Goal: Transaction & Acquisition: Purchase product/service

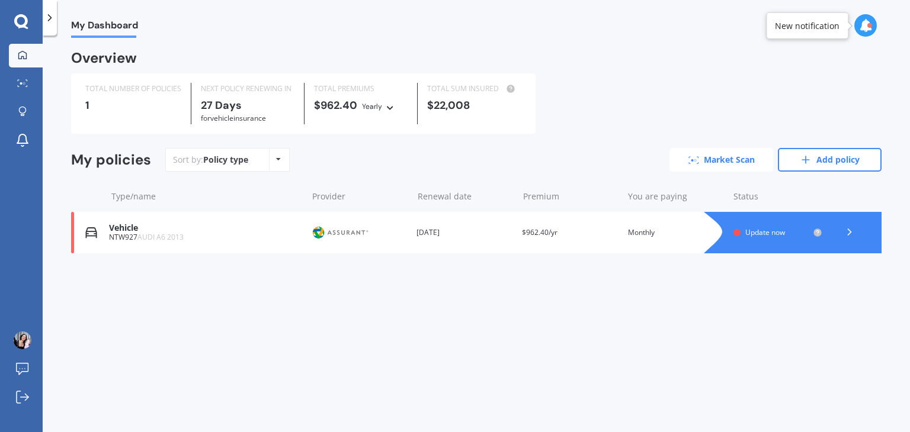
click at [714, 160] on link "Market Scan" at bounding box center [721, 160] width 104 height 24
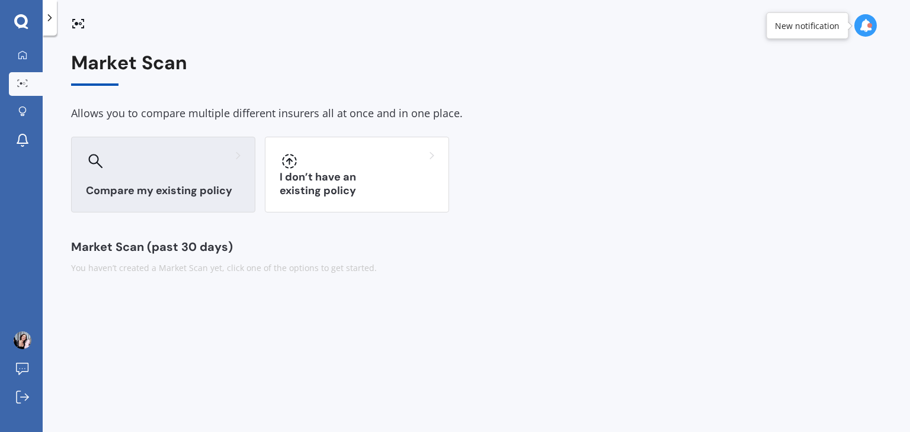
click at [168, 174] on div "Compare my existing policy" at bounding box center [163, 175] width 184 height 76
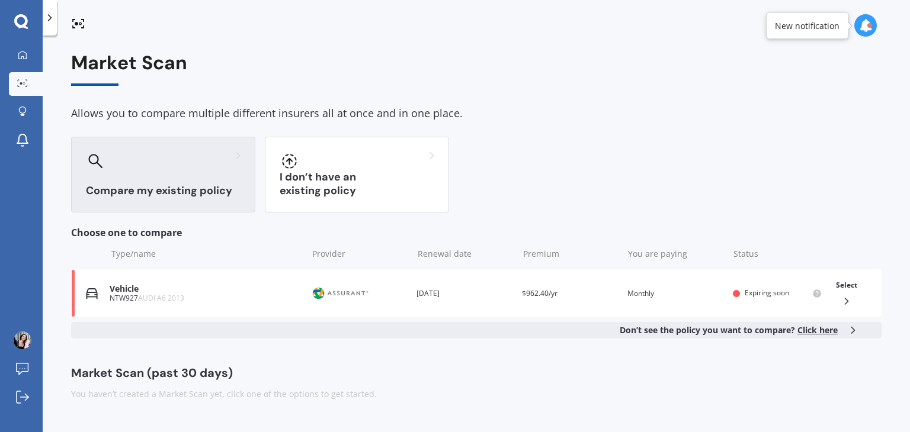
click at [183, 178] on div "Compare my existing policy" at bounding box center [163, 175] width 184 height 76
click at [133, 165] on div at bounding box center [163, 161] width 155 height 19
click at [145, 181] on div "Compare my existing policy" at bounding box center [163, 175] width 184 height 76
click at [92, 155] on icon at bounding box center [95, 161] width 14 height 14
click at [197, 183] on div "Compare my existing policy" at bounding box center [163, 175] width 184 height 76
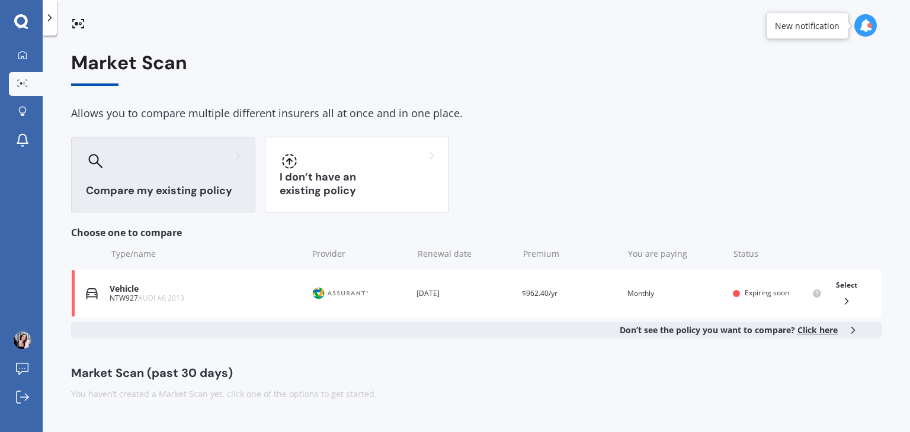
click at [197, 180] on div "Compare my existing policy" at bounding box center [163, 175] width 184 height 76
click at [197, 178] on div "Compare my existing policy" at bounding box center [163, 175] width 184 height 76
click at [849, 297] on icon at bounding box center [847, 302] width 12 height 12
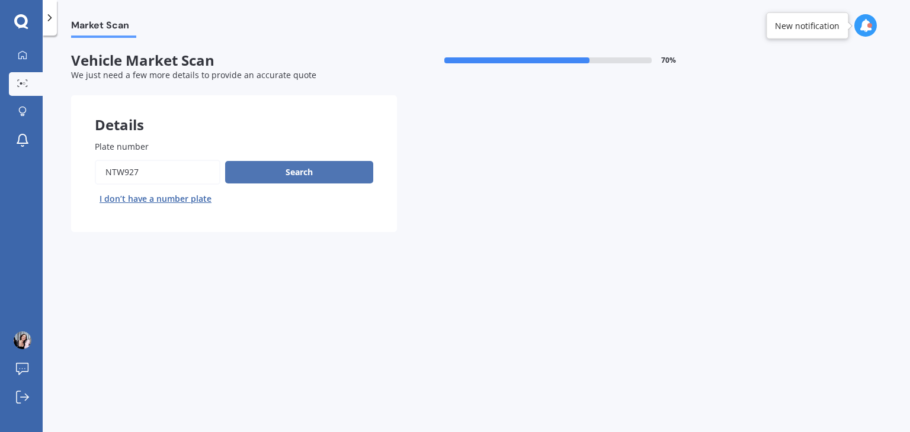
click at [288, 174] on button "Search" at bounding box center [299, 172] width 148 height 23
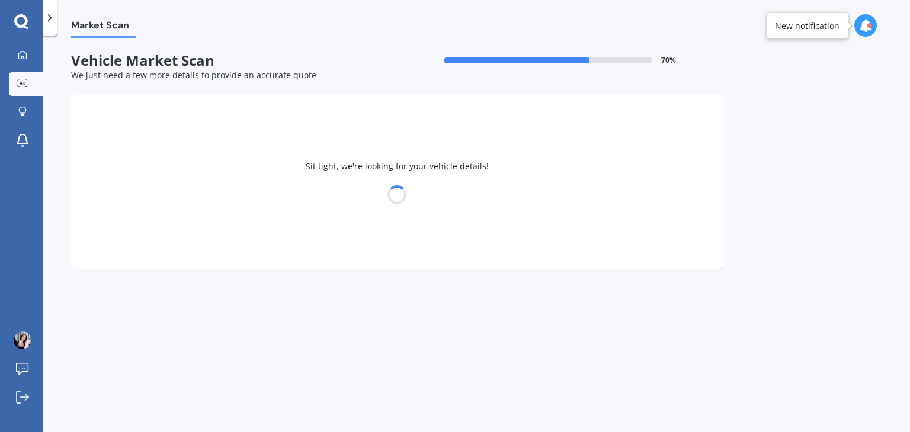
select select "AUDI"
select select "A6"
select select "01"
select select "10"
select select "1970"
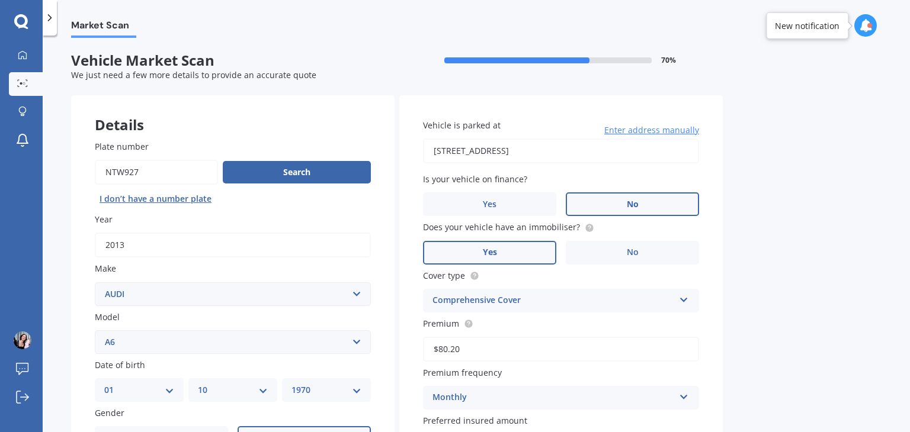
click at [620, 204] on label "No" at bounding box center [632, 205] width 133 height 24
click at [0, 0] on input "No" at bounding box center [0, 0] width 0 height 0
click at [623, 253] on label "No" at bounding box center [632, 253] width 133 height 24
click at [0, 0] on input "No" at bounding box center [0, 0] width 0 height 0
click at [490, 255] on span "Yes" at bounding box center [490, 253] width 14 height 10
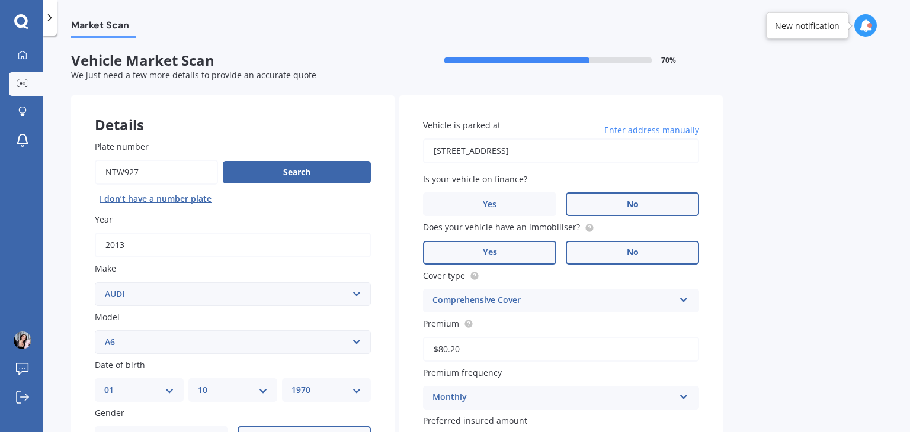
click at [0, 0] on input "Yes" at bounding box center [0, 0] width 0 height 0
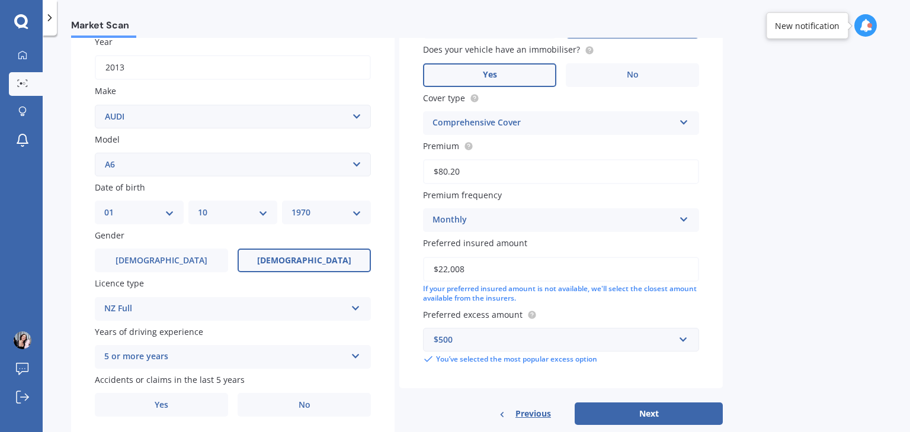
scroll to position [217, 0]
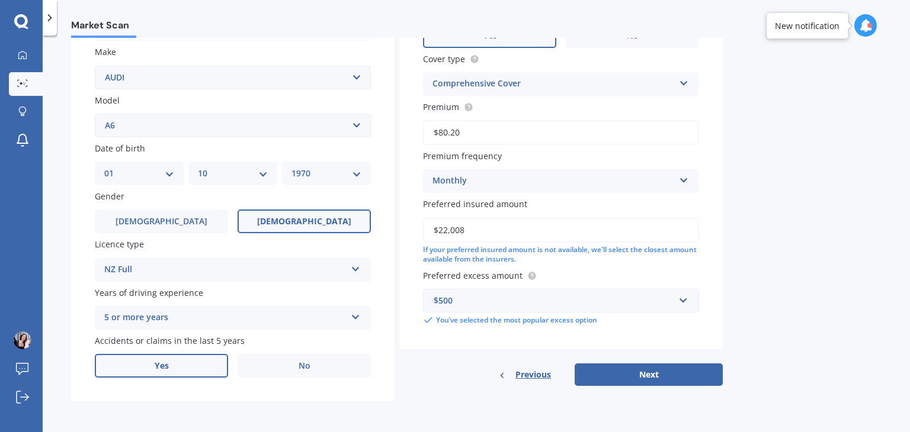
click at [159, 364] on span "Yes" at bounding box center [162, 366] width 14 height 10
click at [0, 0] on input "Yes" at bounding box center [0, 0] width 0 height 0
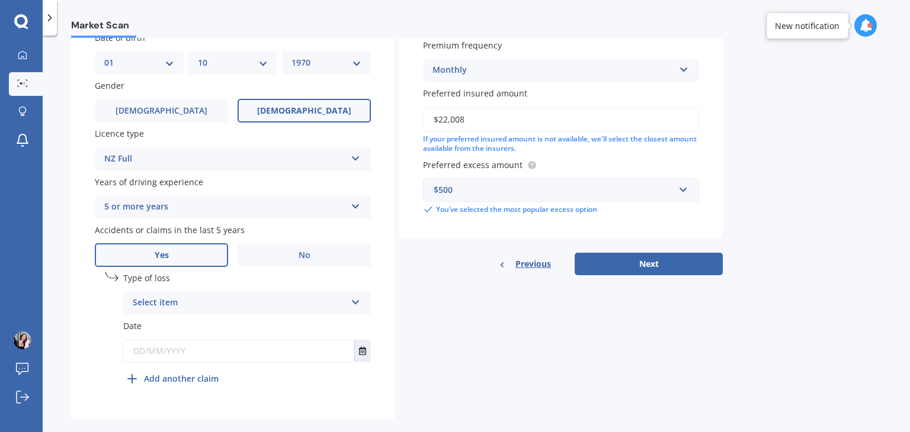
scroll to position [335, 0]
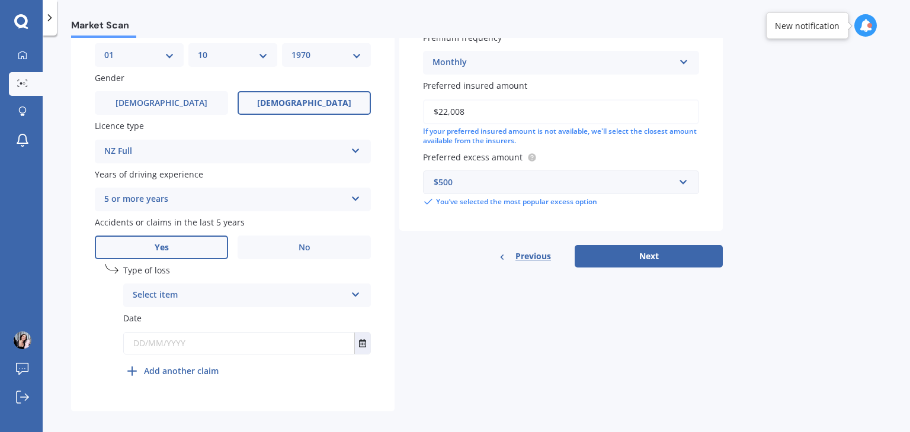
click at [360, 294] on icon at bounding box center [356, 293] width 10 height 8
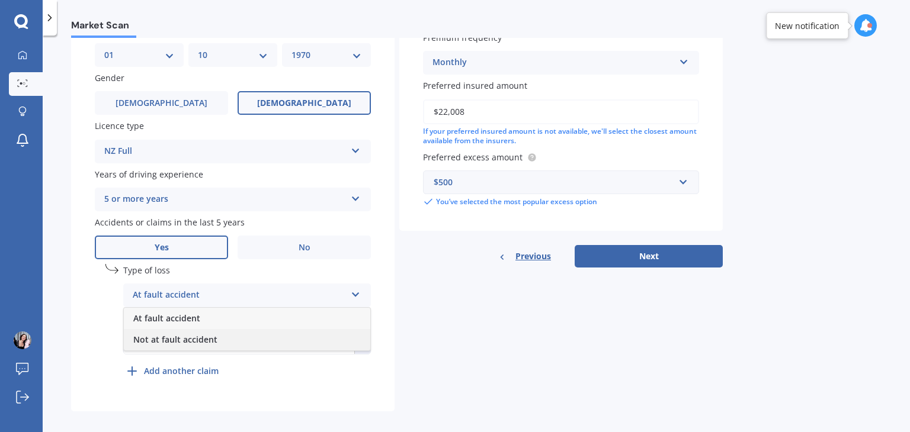
click at [188, 341] on span "Not at fault accident" at bounding box center [175, 339] width 84 height 11
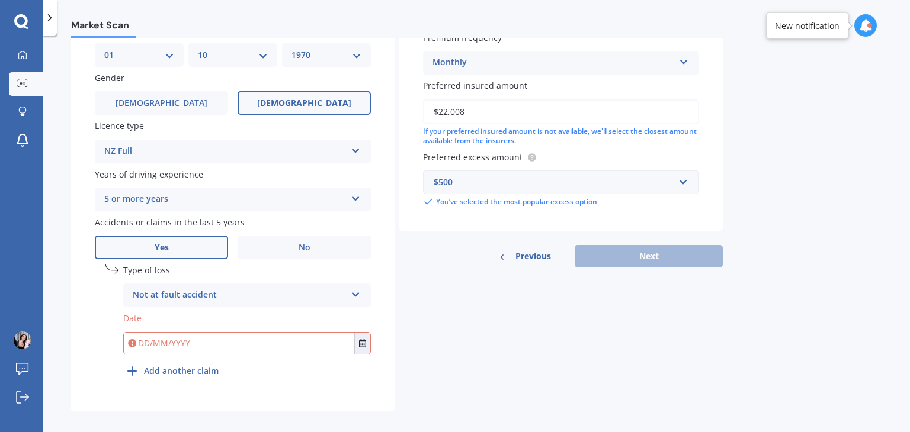
click at [166, 345] on input "text" at bounding box center [239, 343] width 230 height 21
click at [360, 341] on icon "Select date" at bounding box center [362, 343] width 7 height 8
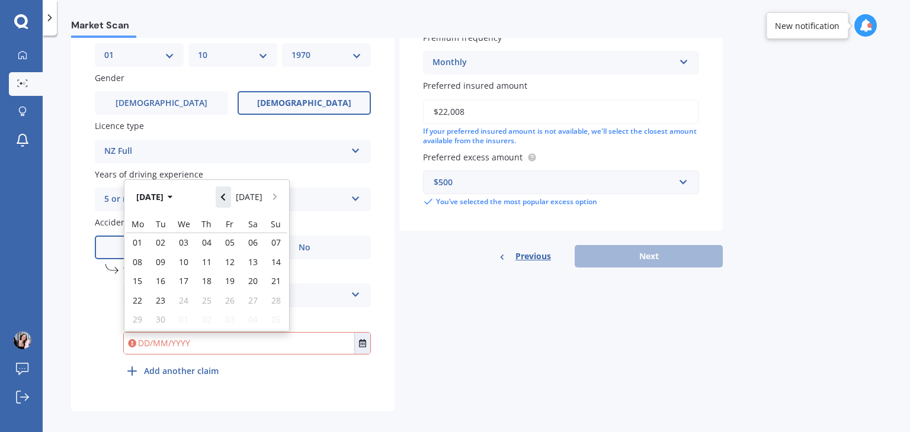
click at [225, 194] on icon "Navigate back" at bounding box center [223, 197] width 4 height 7
click at [235, 262] on div "11" at bounding box center [229, 261] width 23 height 19
type input "[DATE]"
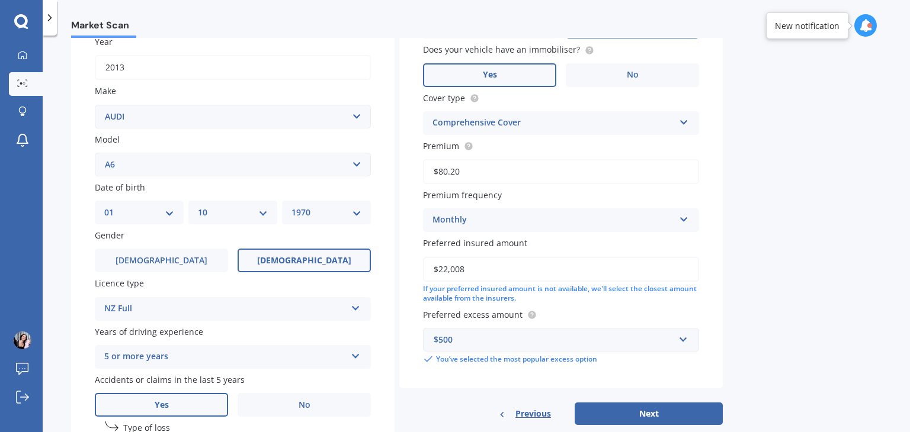
scroll to position [345, 0]
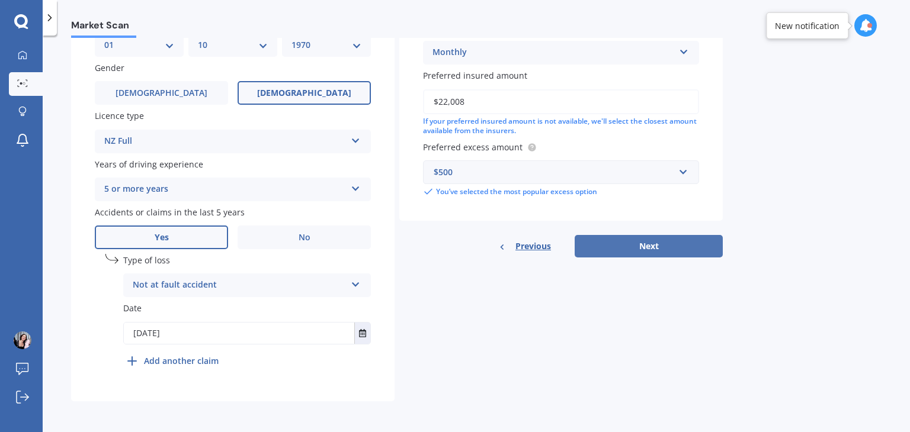
click at [653, 243] on button "Next" at bounding box center [649, 246] width 148 height 23
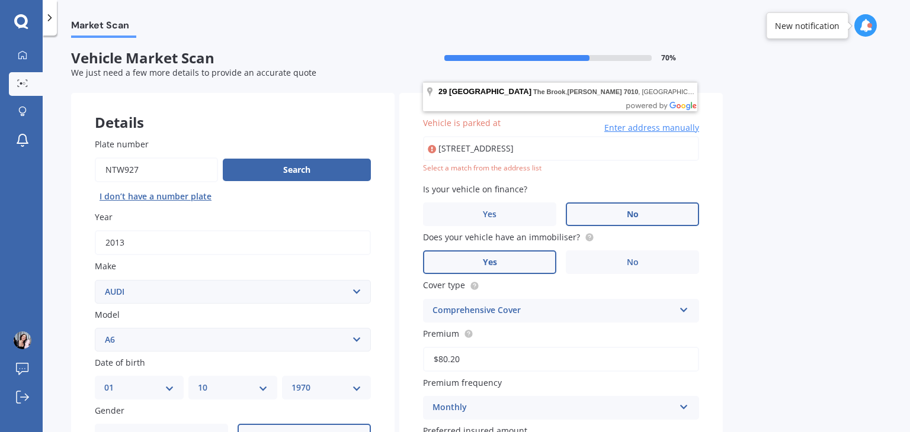
scroll to position [0, 0]
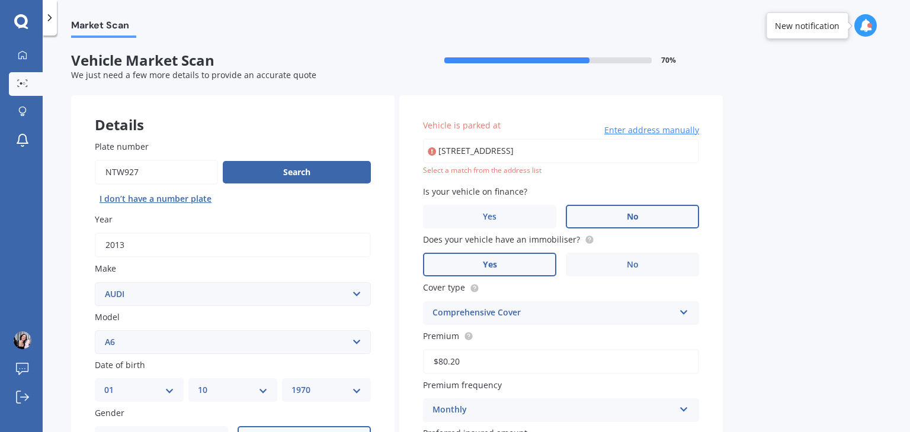
type input "[STREET_ADDRESS]"
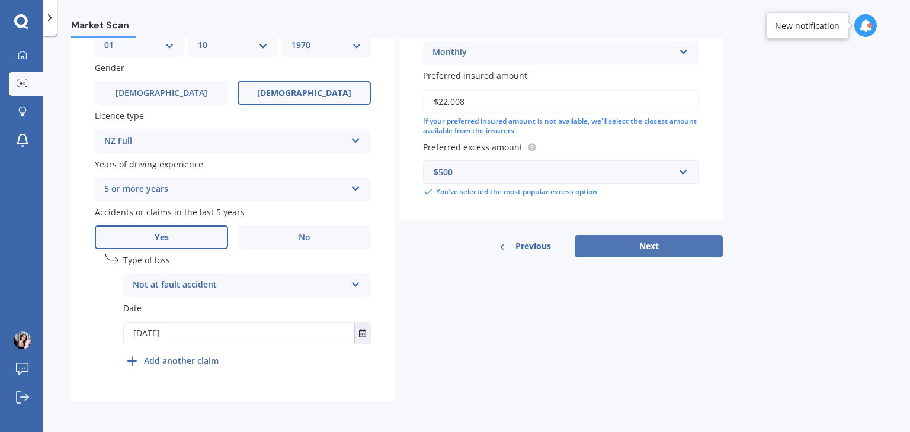
click at [645, 246] on button "Next" at bounding box center [649, 246] width 148 height 23
select select "01"
select select "10"
select select "1970"
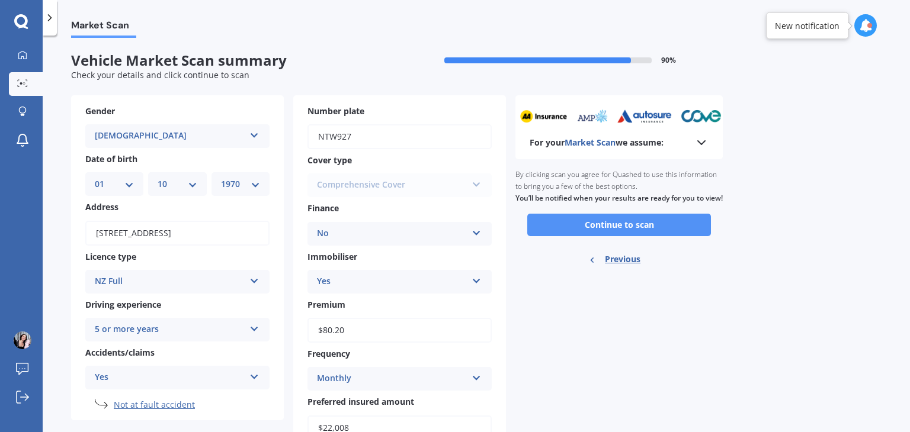
click at [638, 236] on button "Continue to scan" at bounding box center [619, 225] width 184 height 23
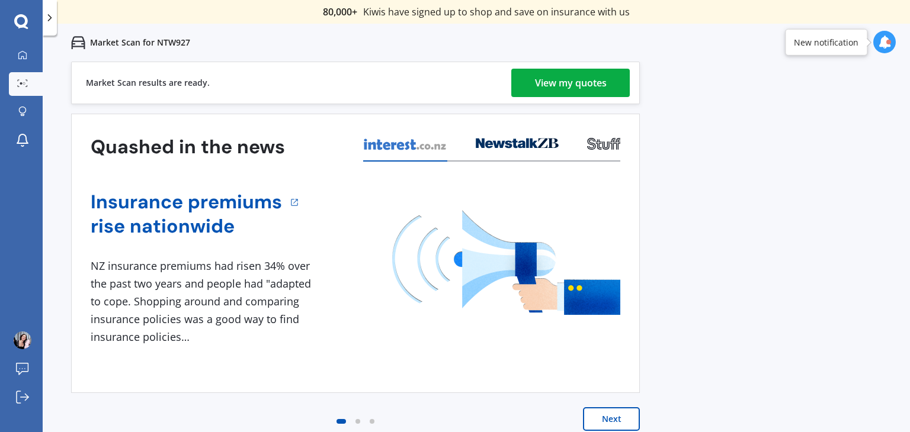
click at [546, 86] on div "View my quotes" at bounding box center [571, 83] width 72 height 28
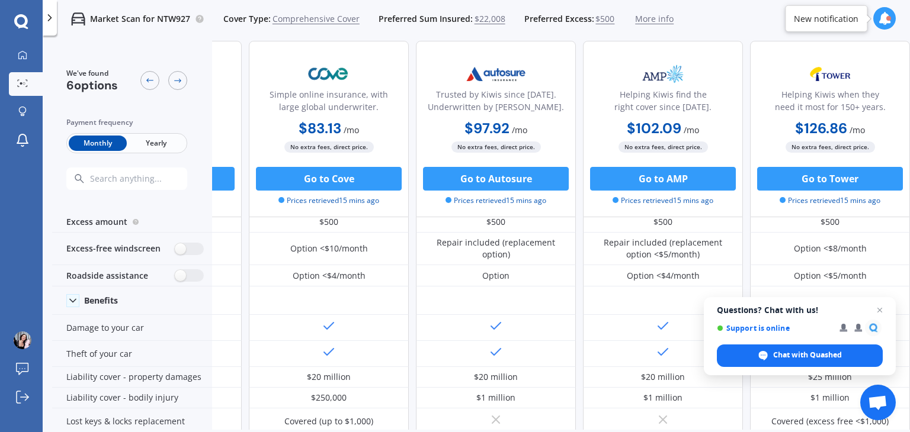
scroll to position [0, 303]
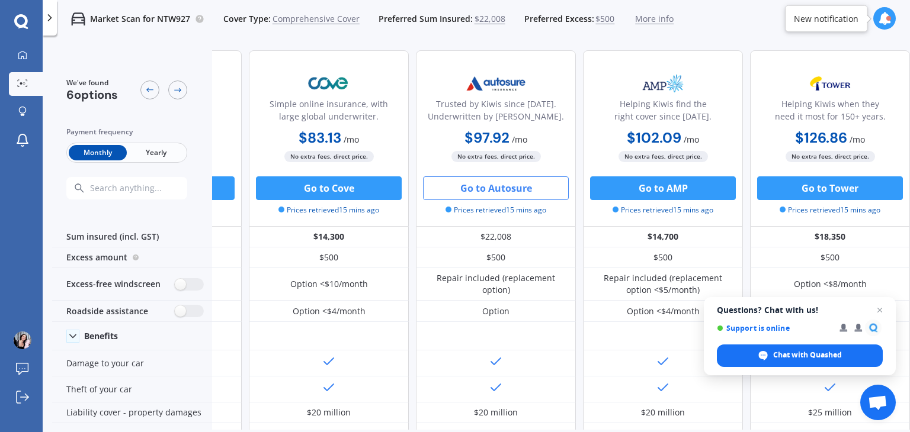
click at [491, 184] on button "Go to Autosure" at bounding box center [496, 189] width 146 height 24
